Goal: Task Accomplishment & Management: Complete application form

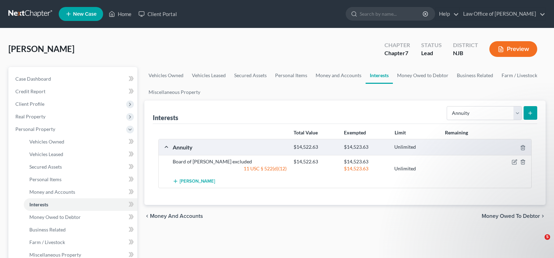
select select "annuity"
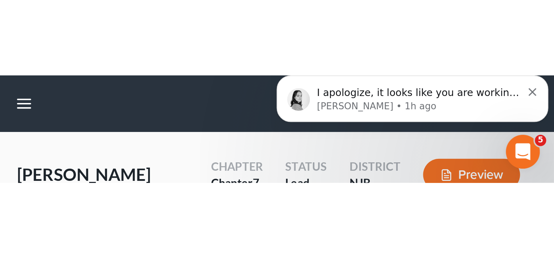
scroll to position [178, 0]
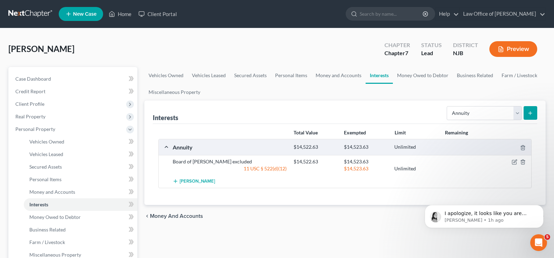
drag, startPoint x: 553, startPoint y: 22, endPoint x: 557, endPoint y: 101, distance: 79.0
click at [553, 101] on html "Home New Case Client Portal Law Office of [PERSON_NAME] [PERSON_NAME][EMAIL_ADD…" at bounding box center [277, 248] width 554 height 497
click at [95, 78] on link "Case Dashboard" at bounding box center [73, 79] width 127 height 13
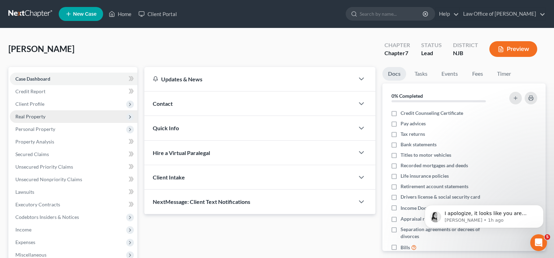
click at [110, 112] on span "Real Property" at bounding box center [73, 116] width 127 height 13
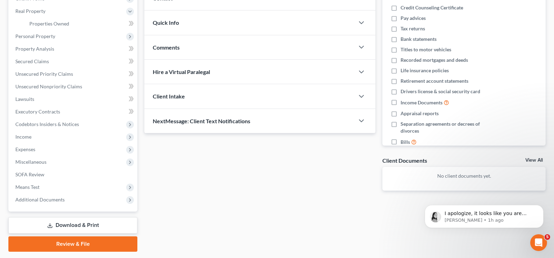
scroll to position [126, 0]
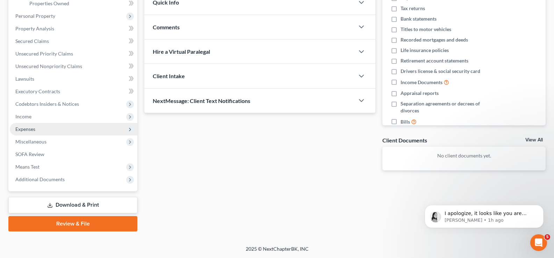
click at [41, 129] on span "Expenses" at bounding box center [73, 129] width 127 height 13
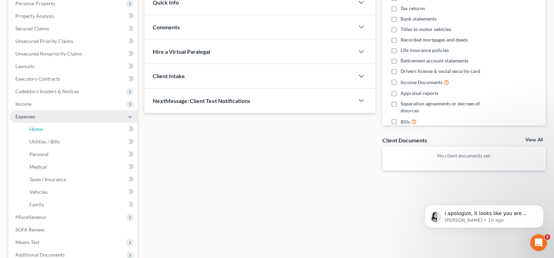
click at [41, 129] on span "Home" at bounding box center [35, 129] width 13 height 6
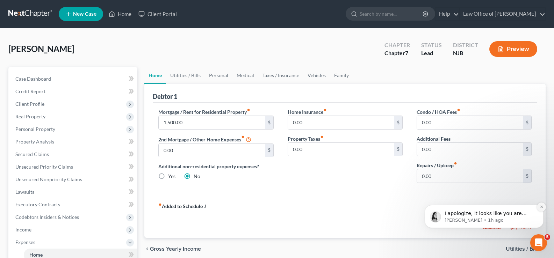
click at [538, 206] on button "Dismiss notification" at bounding box center [541, 207] width 9 height 9
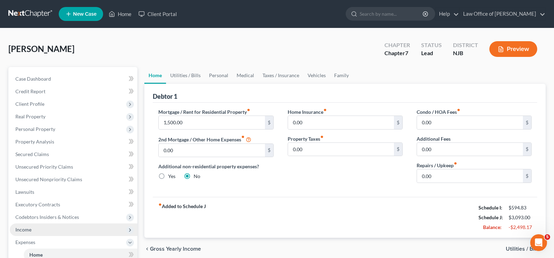
click at [24, 228] on span "Income" at bounding box center [23, 230] width 16 height 6
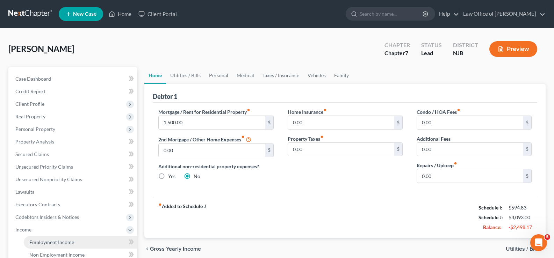
click at [60, 242] on span "Employment Income" at bounding box center [51, 242] width 45 height 6
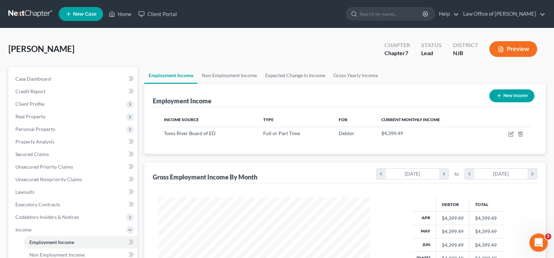
click at [533, 235] on div "Open Intercom Messenger" at bounding box center [537, 241] width 23 height 23
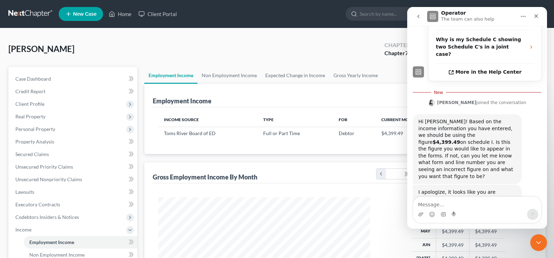
scroll to position [190, 0]
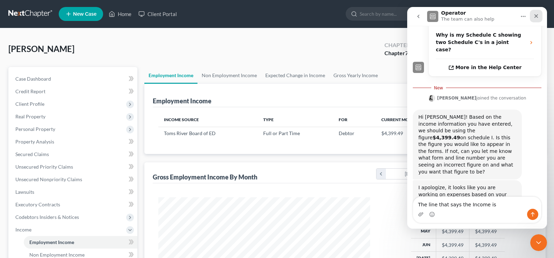
type textarea "The line that says the Income is"
drag, startPoint x: 535, startPoint y: 13, endPoint x: 859, endPoint y: 25, distance: 323.7
click at [535, 13] on div "Close" at bounding box center [536, 16] width 13 height 13
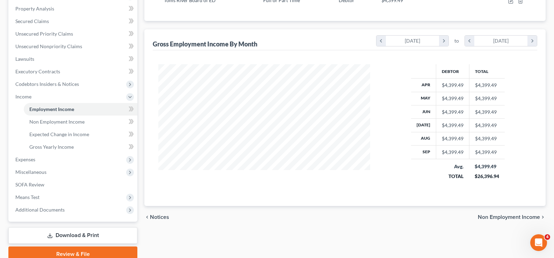
scroll to position [163, 0]
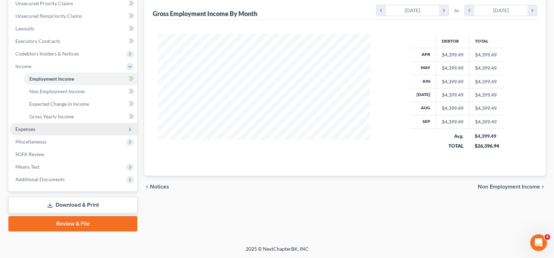
click at [27, 130] on span "Expenses" at bounding box center [25, 129] width 20 height 6
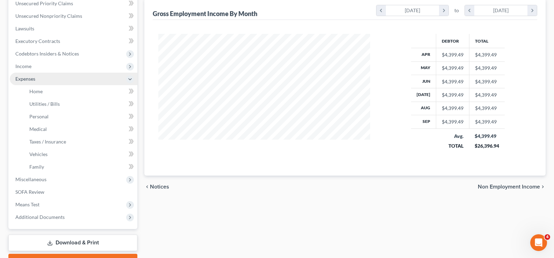
click at [34, 77] on span "Expenses" at bounding box center [25, 79] width 20 height 6
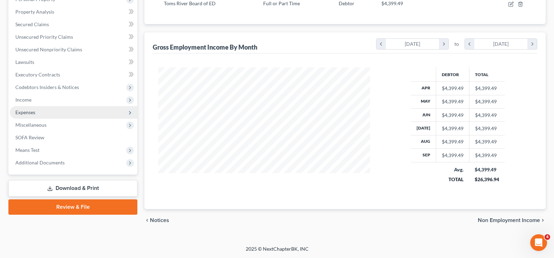
scroll to position [130, 0]
click at [29, 111] on span "Expenses" at bounding box center [25, 112] width 20 height 6
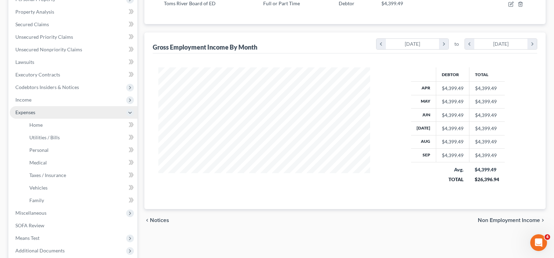
scroll to position [163, 0]
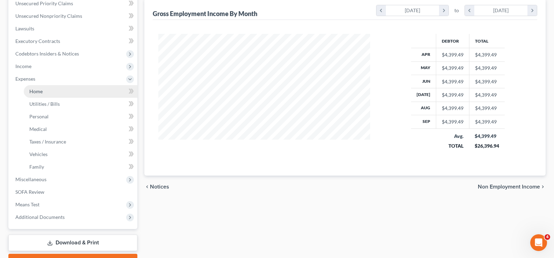
click at [35, 92] on span "Home" at bounding box center [35, 91] width 13 height 6
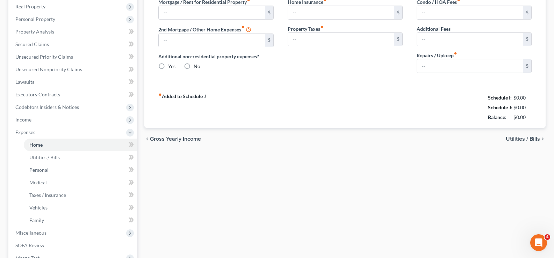
type input "1,500.00"
type input "0.00"
radio input "true"
type input "0.00"
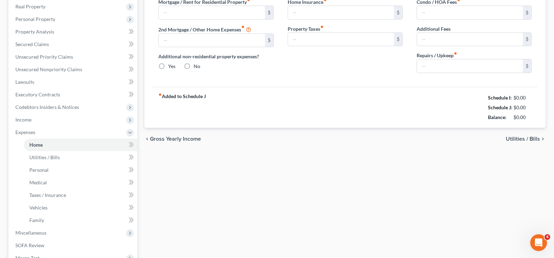
type input "0.00"
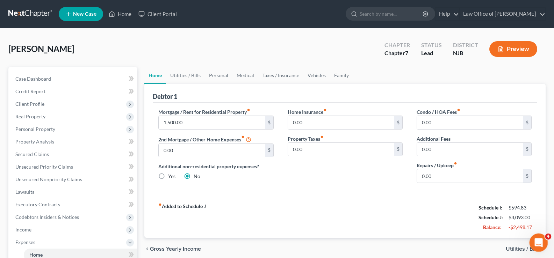
click at [543, 237] on div "Open Intercom Messenger" at bounding box center [537, 241] width 23 height 23
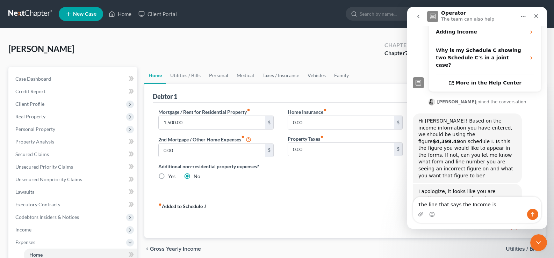
scroll to position [178, 0]
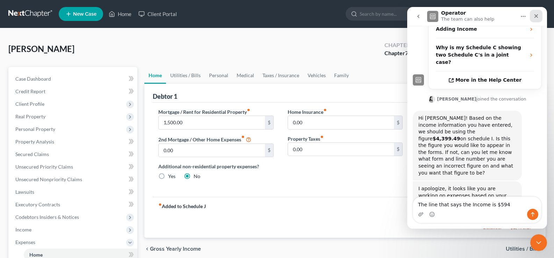
type textarea "The line that says the Income is $594"
click at [534, 15] on icon "Close" at bounding box center [536, 16] width 6 height 6
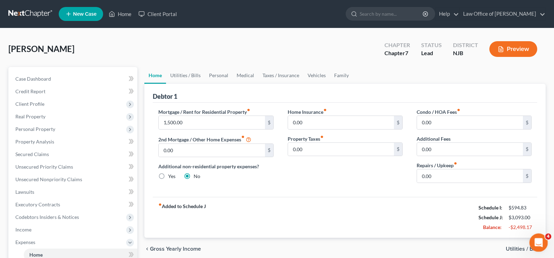
click at [535, 239] on icon "Open Intercom Messenger" at bounding box center [538, 242] width 12 height 12
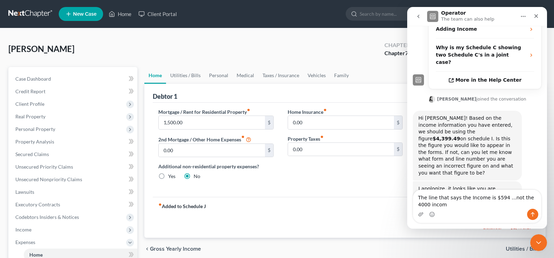
scroll to position [185, 0]
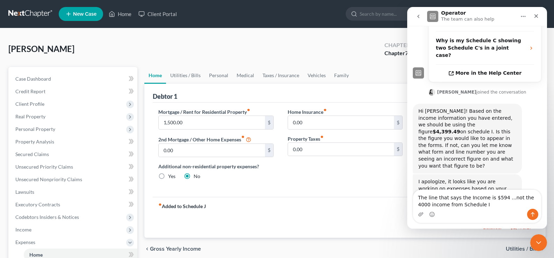
type textarea "The line that says the Income is $594 ...not the 4000 income from Schedule I"
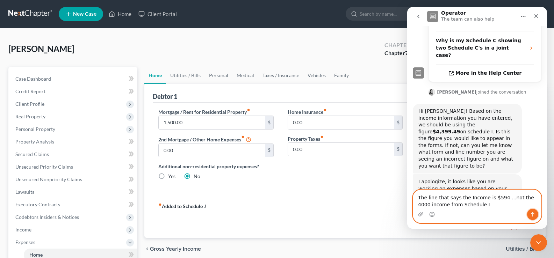
click at [532, 211] on button "Send a message…" at bounding box center [532, 214] width 11 height 11
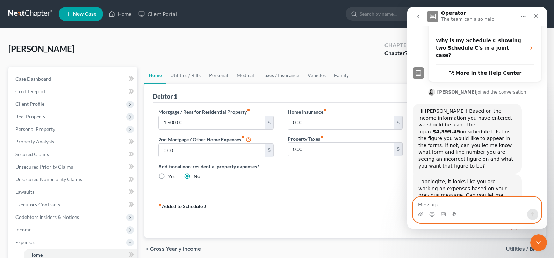
scroll to position [206, 0]
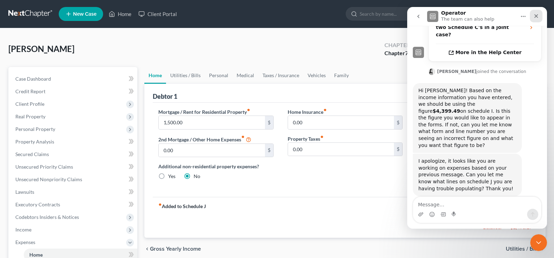
drag, startPoint x: 533, startPoint y: 17, endPoint x: 938, endPoint y: 20, distance: 405.2
click at [533, 17] on icon "Close" at bounding box center [536, 16] width 6 height 6
